Goal: Find specific page/section: Find specific page/section

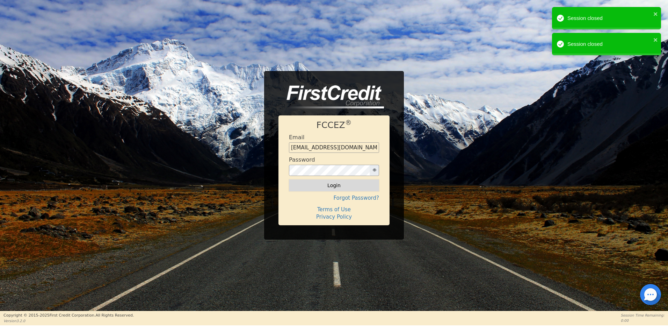
click at [331, 186] on button "Login" at bounding box center [334, 185] width 90 height 12
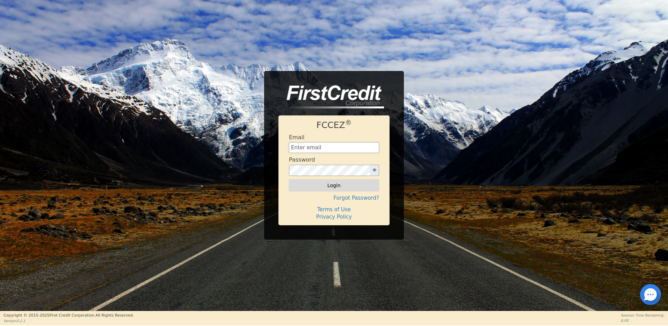
type input "[EMAIL_ADDRESS][DOMAIN_NAME]"
click at [332, 182] on button "Login" at bounding box center [334, 185] width 90 height 12
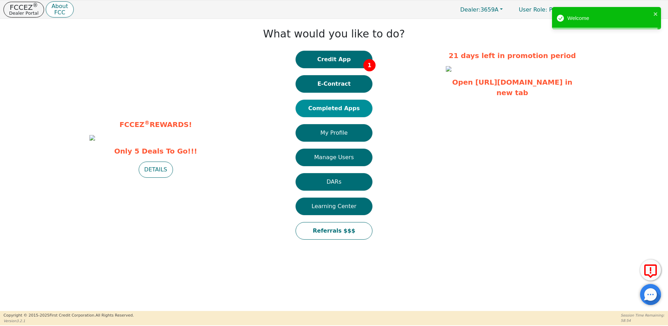
click at [354, 108] on button "Completed Apps" at bounding box center [334, 108] width 77 height 17
